Goal: Transaction & Acquisition: Purchase product/service

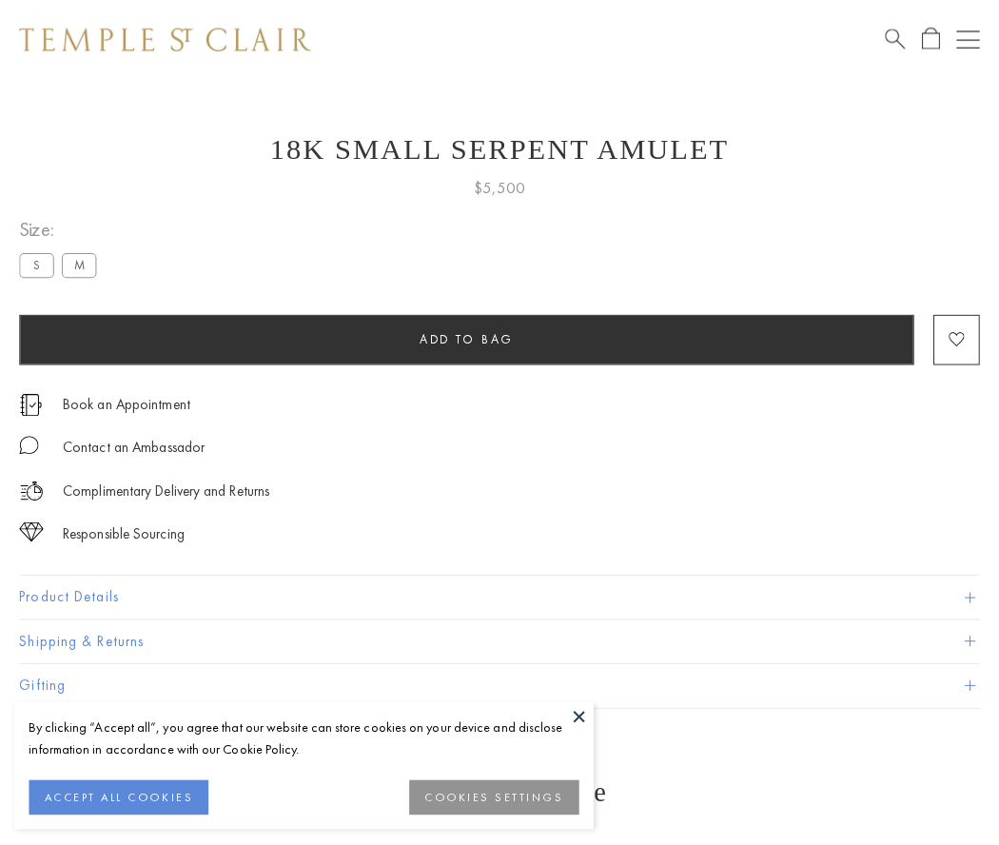
scroll to position [23, 0]
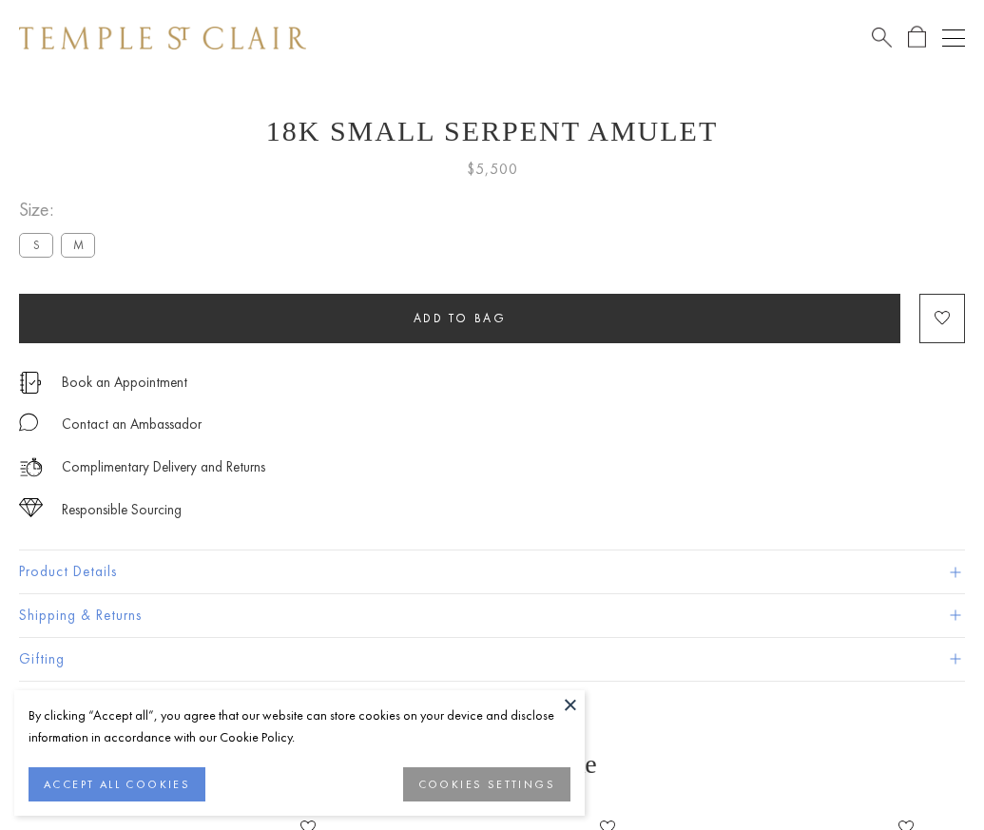
click at [459, 318] on span "Add to bag" at bounding box center [460, 318] width 93 height 16
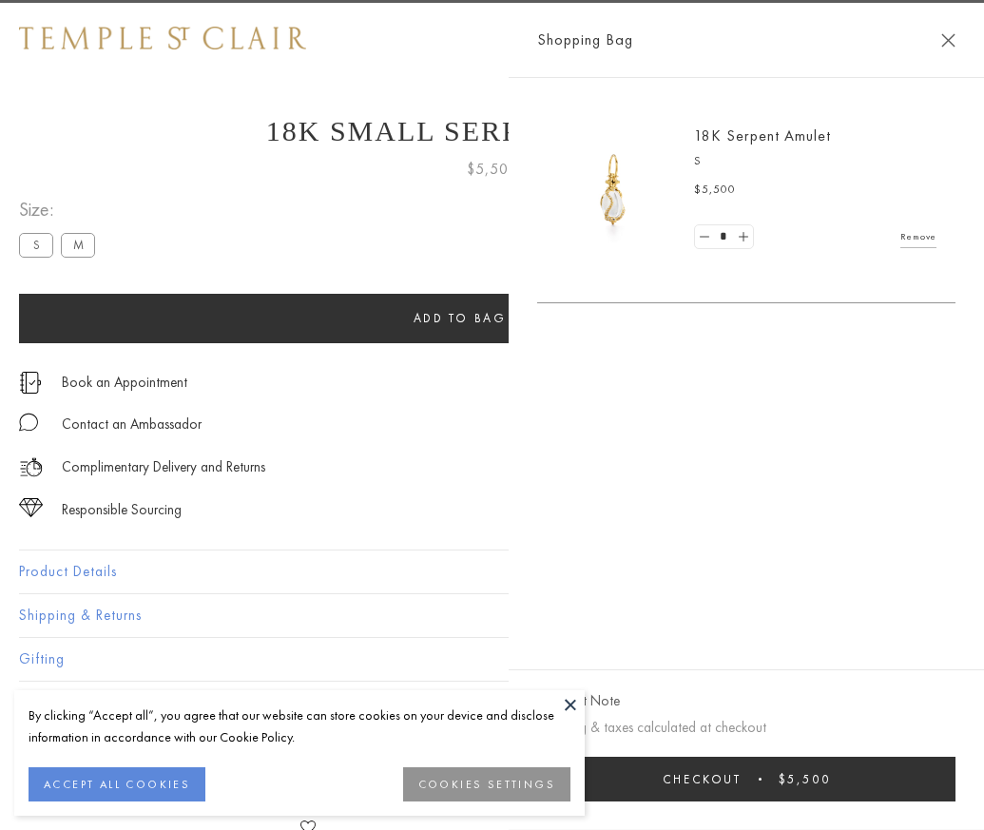
click at [742, 788] on span "Checkout" at bounding box center [702, 779] width 79 height 16
